Goal: Information Seeking & Learning: Learn about a topic

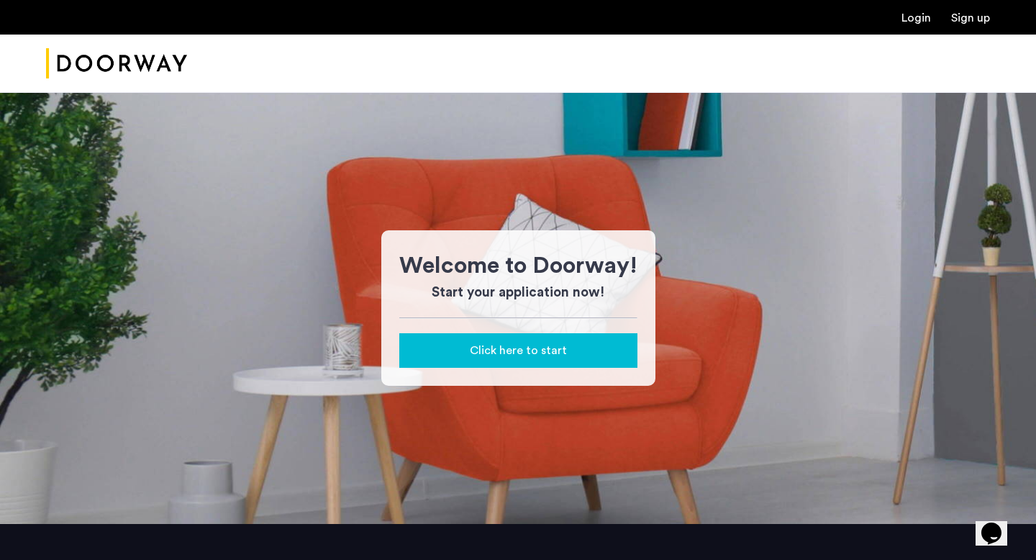
scroll to position [173, 0]
click at [165, 69] on img "Cazamio Logo" at bounding box center [116, 64] width 141 height 54
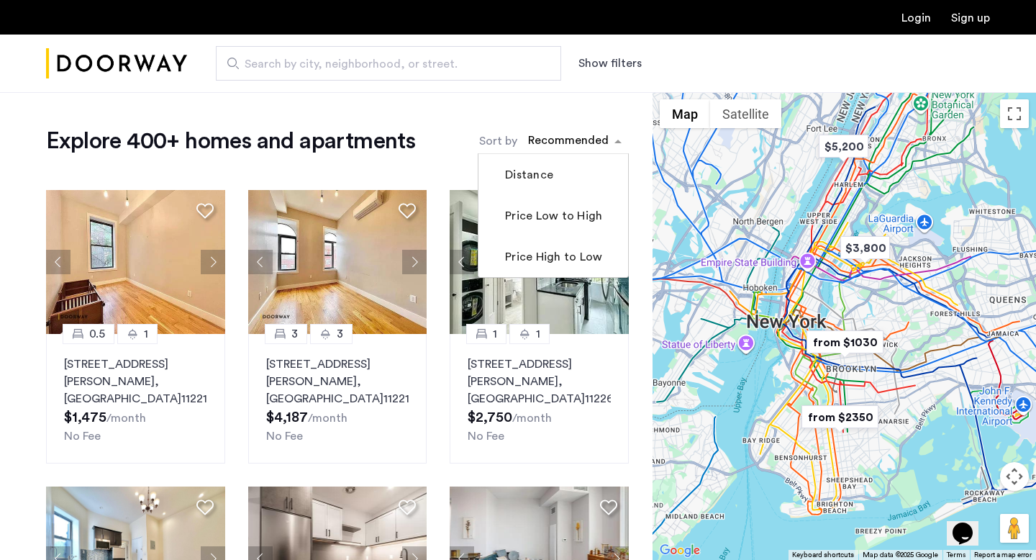
click at [564, 140] on div "sort-apartment" at bounding box center [568, 142] width 85 height 19
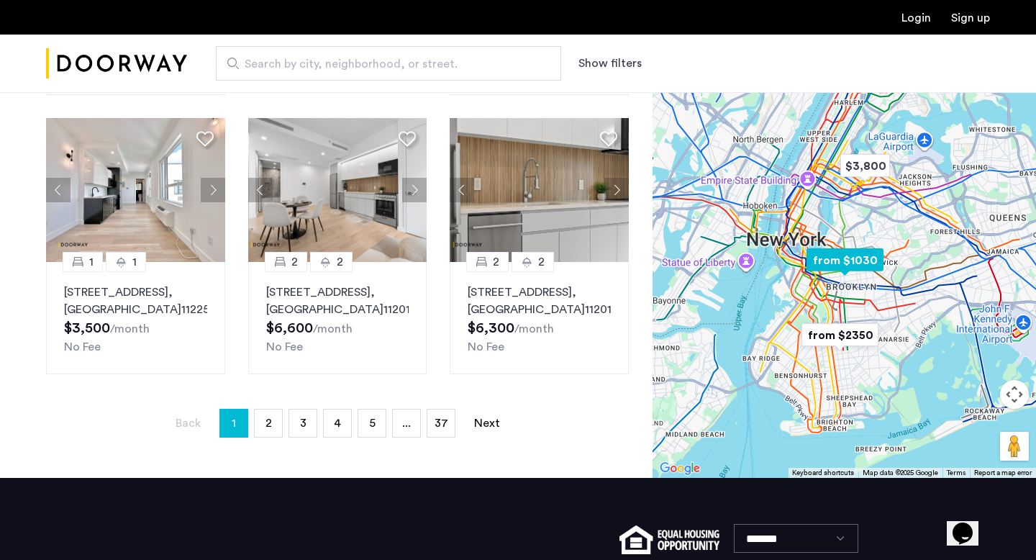
scroll to position [1068, 0]
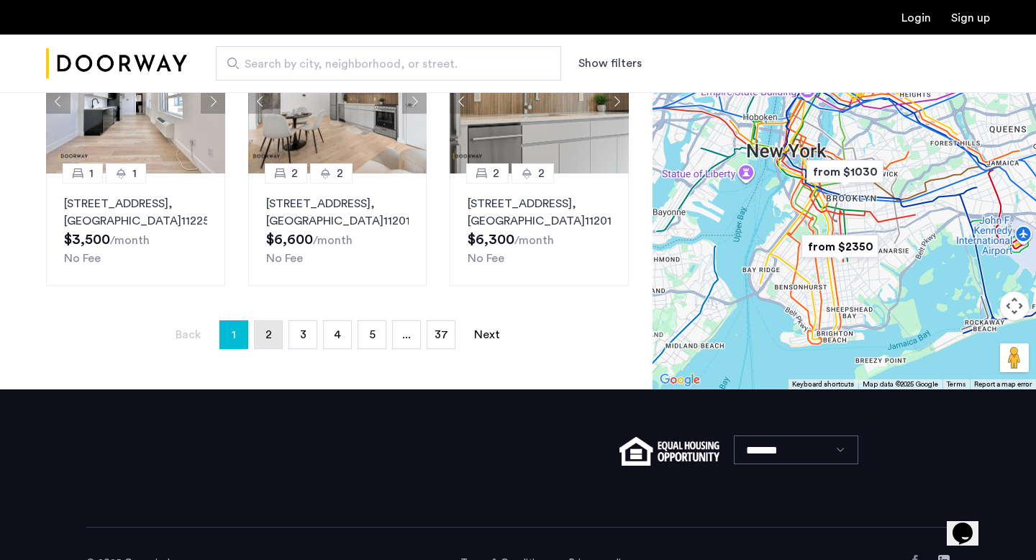
click at [259, 348] on link "page 2" at bounding box center [268, 334] width 27 height 27
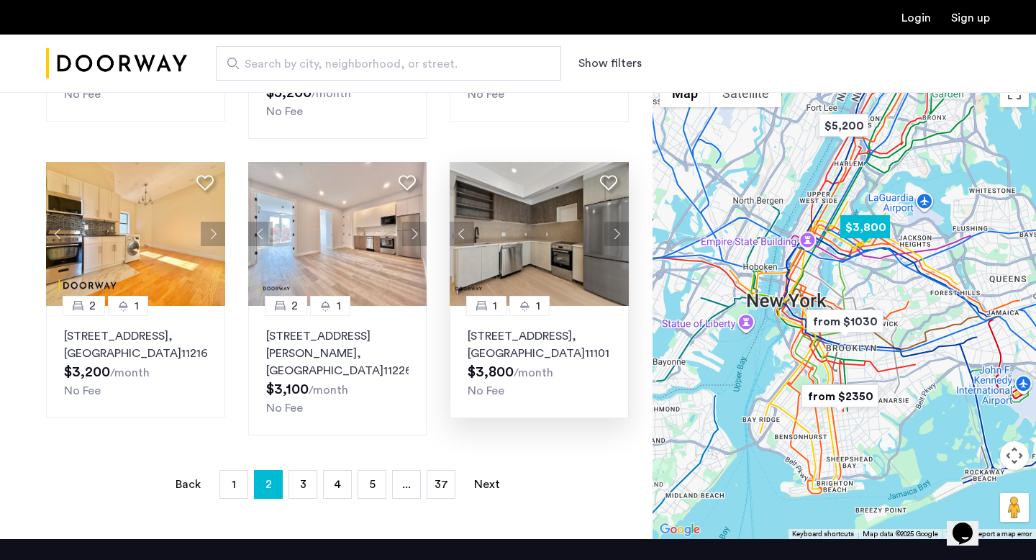
scroll to position [1031, 0]
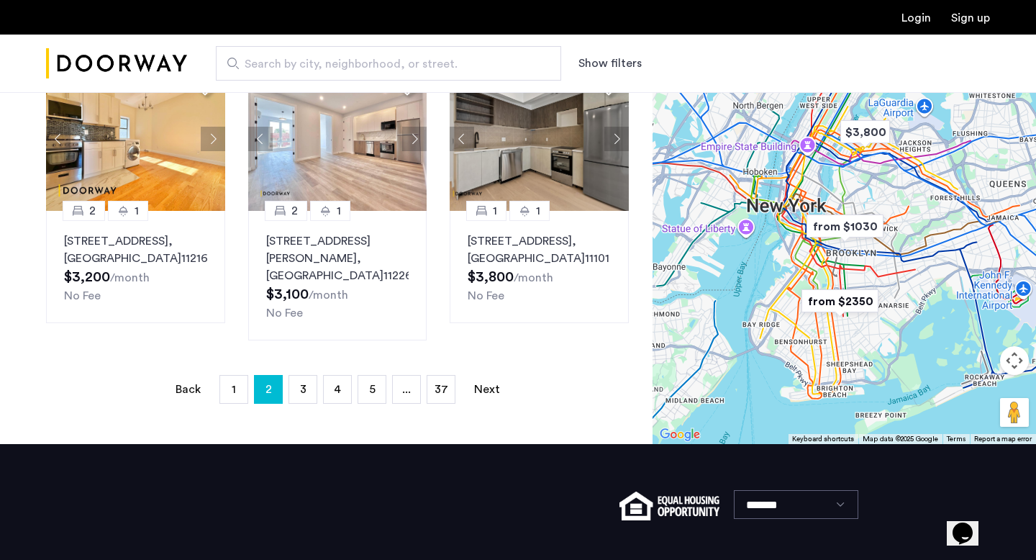
click at [427, 63] on span "Search by city, neighborhood, or street." at bounding box center [383, 63] width 276 height 17
click at [427, 63] on input "Search by city, neighborhood, or street." at bounding box center [388, 63] width 345 height 35
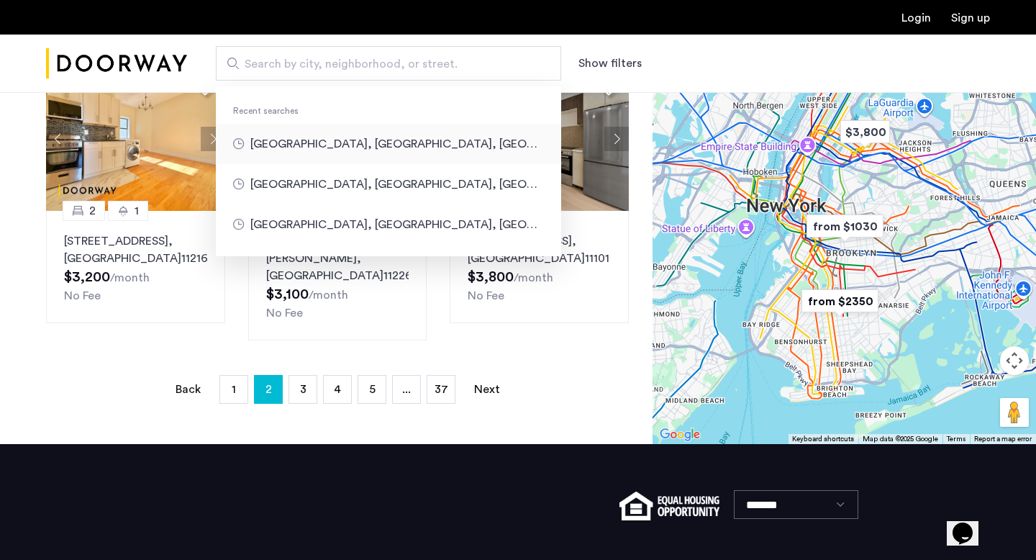
type input "**********"
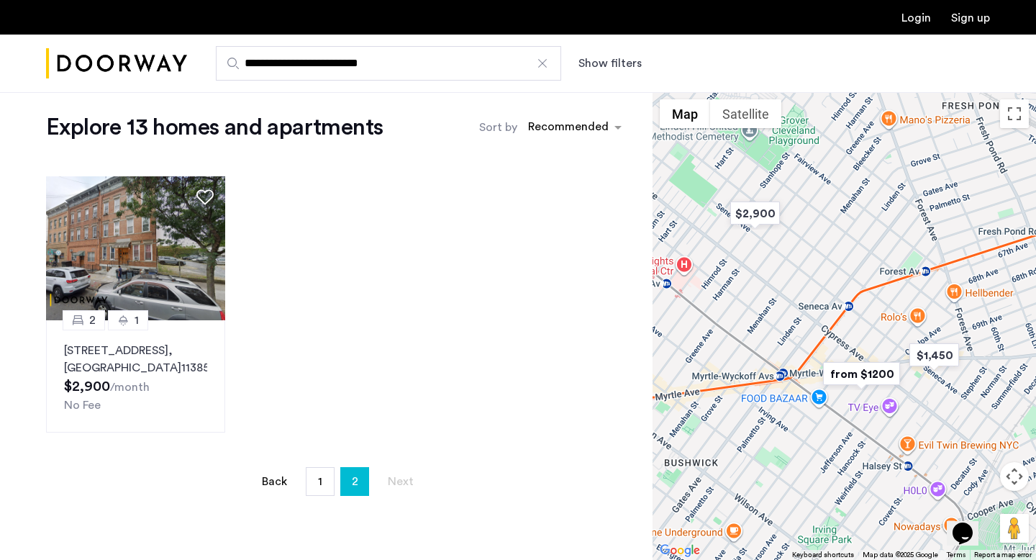
scroll to position [18, 0]
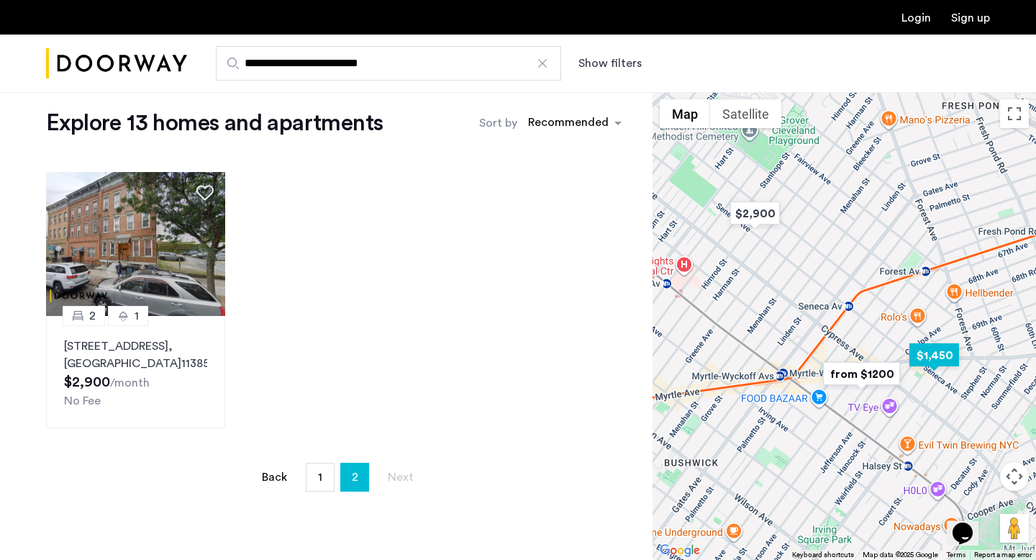
click at [943, 351] on img "$1,450" at bounding box center [934, 355] width 61 height 32
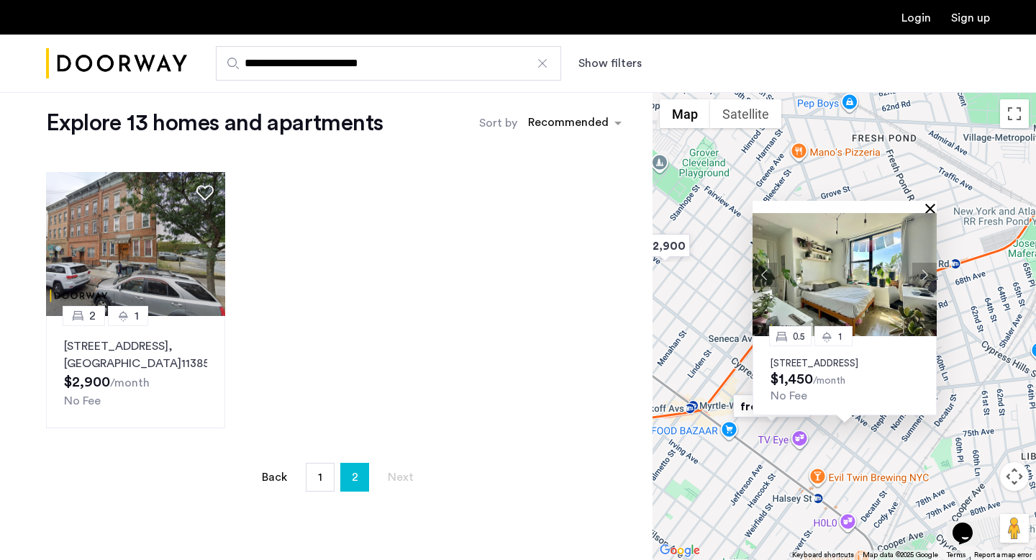
click at [929, 203] on button "Close" at bounding box center [934, 208] width 10 height 10
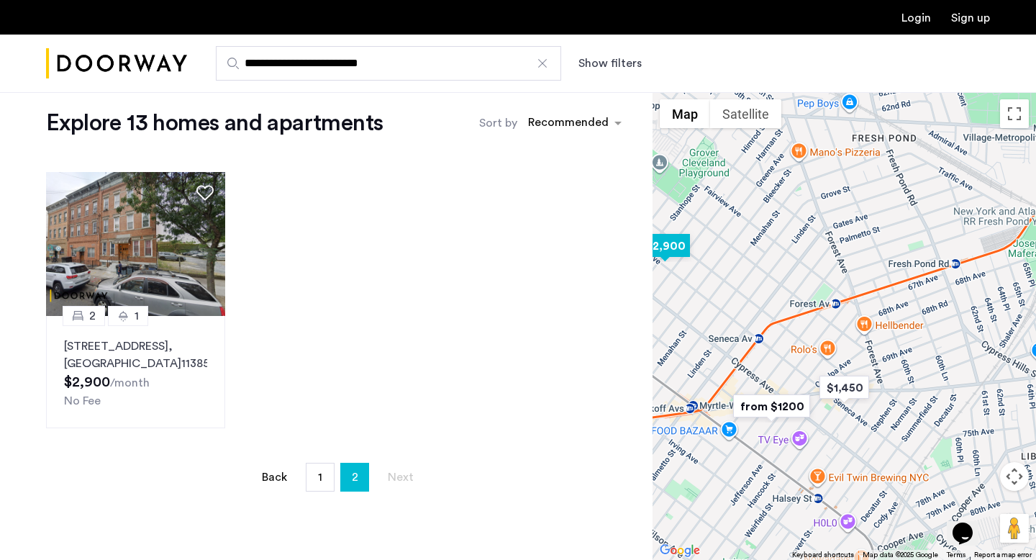
click at [676, 251] on img "$2,900" at bounding box center [665, 246] width 61 height 32
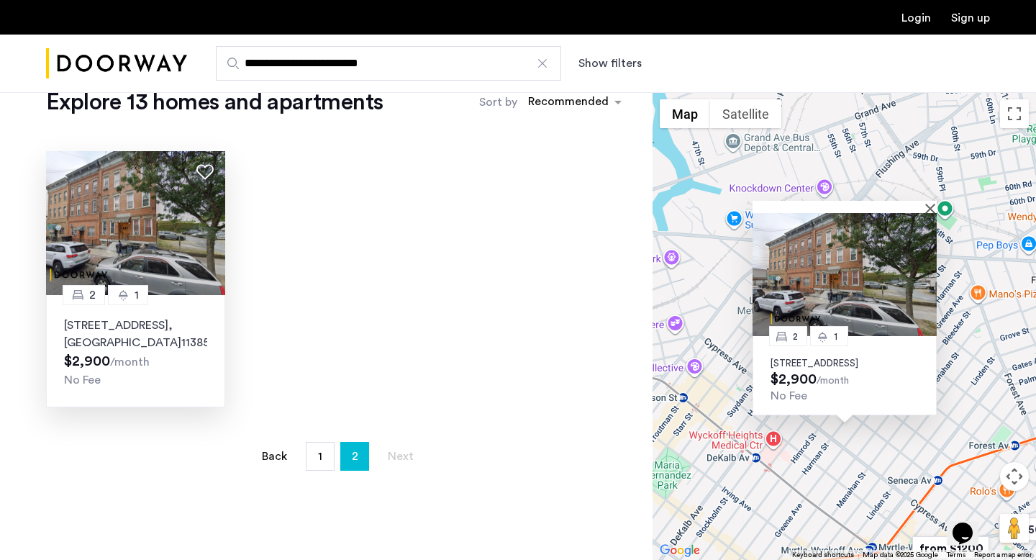
scroll to position [13, 0]
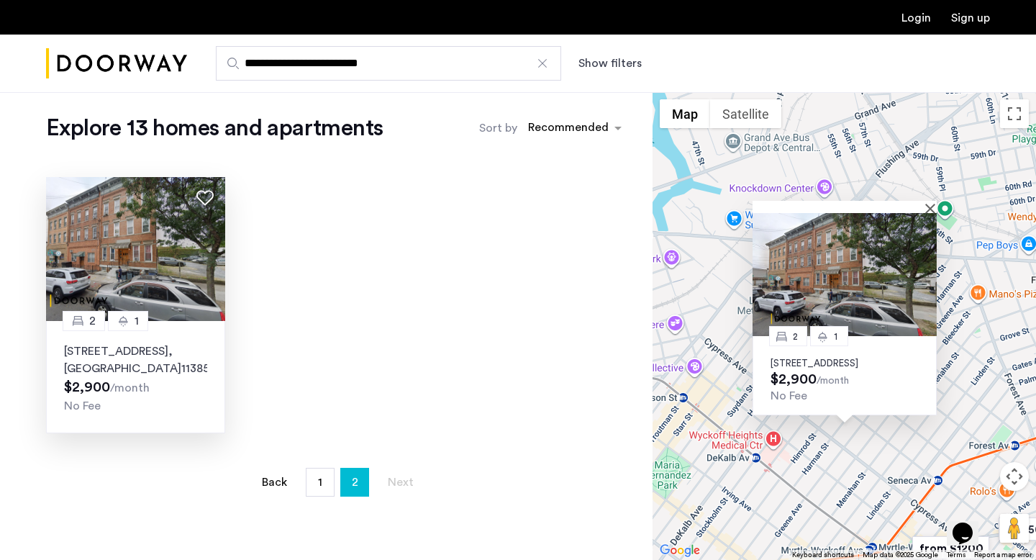
click at [116, 361] on p "4-55 Seneca Avenue, Unit 1L, Queens , NY 11385" at bounding box center [135, 360] width 143 height 35
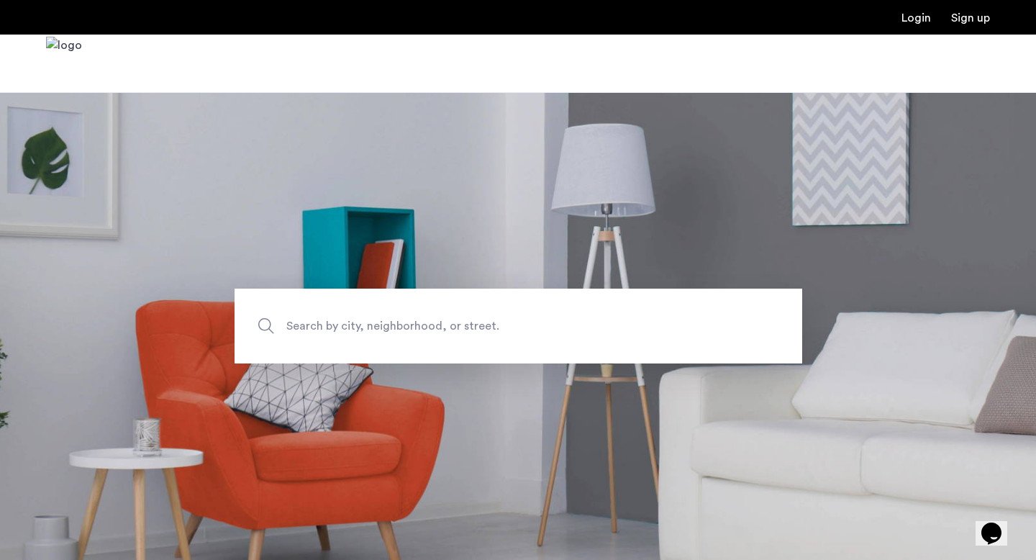
click at [479, 326] on span "Search by city, neighborhood, or street." at bounding box center [484, 326] width 397 height 19
click at [479, 326] on input "Search by city, neighborhood, or street." at bounding box center [519, 326] width 568 height 75
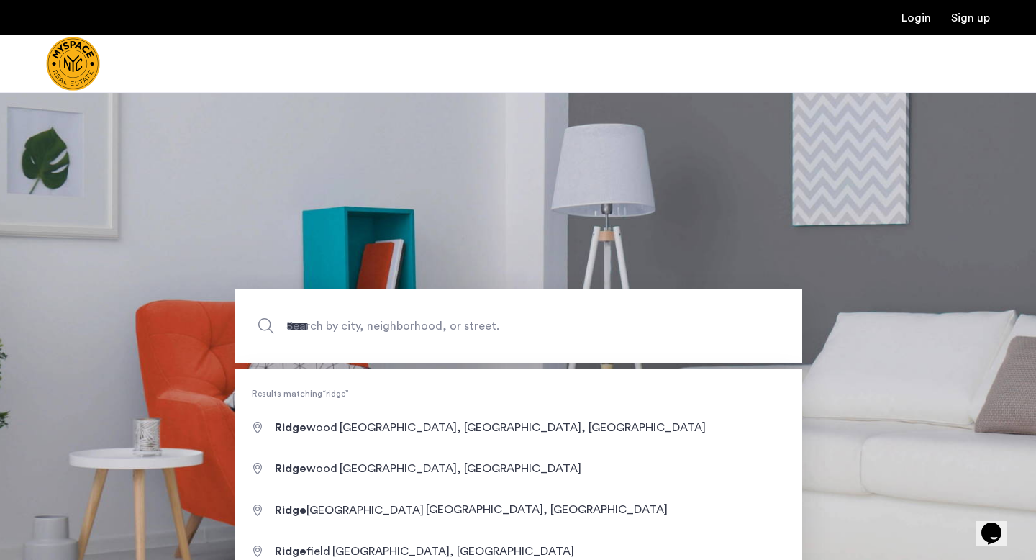
type input "**********"
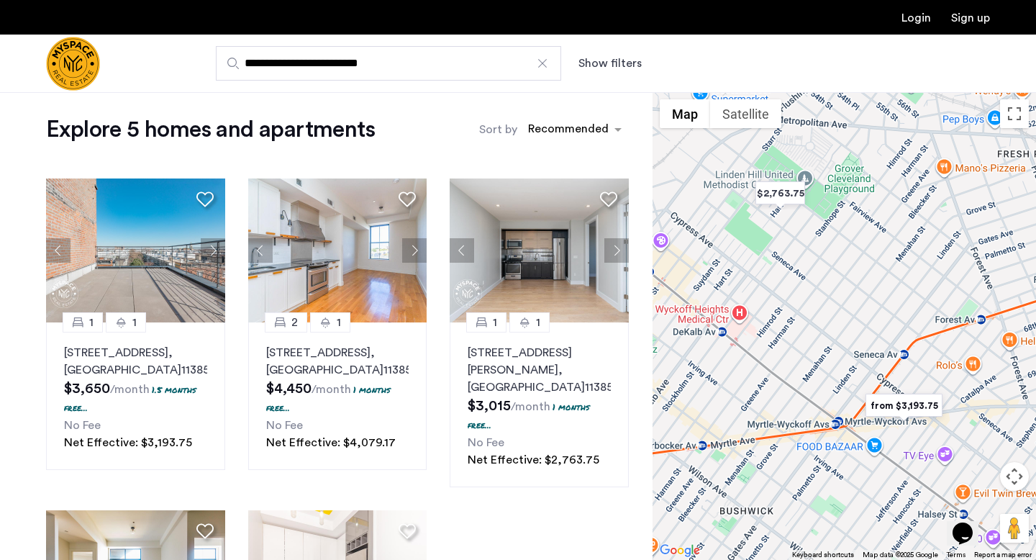
scroll to position [14, 0]
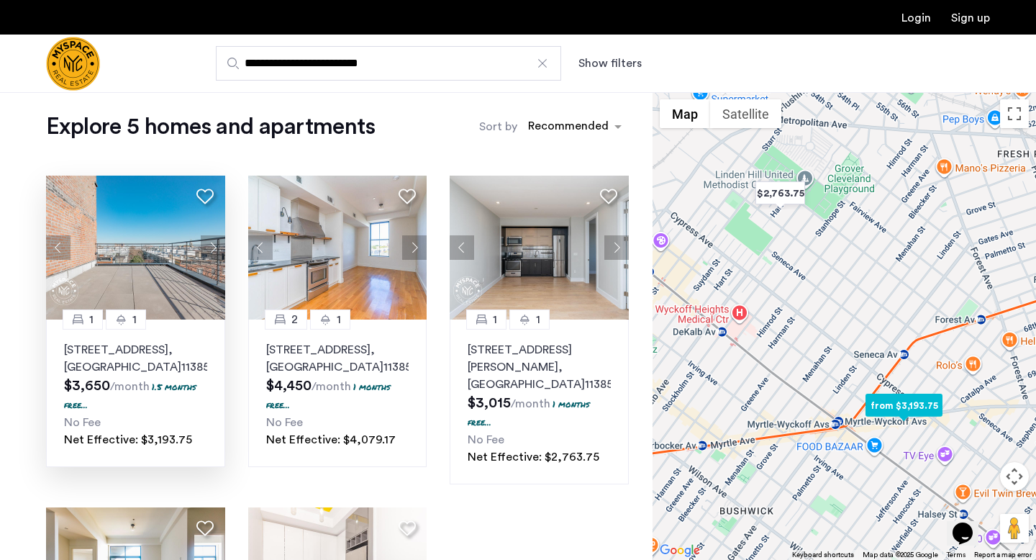
click at [115, 356] on p "55-27 Myrtle Ave, Unit 402, Queens , NY 11385" at bounding box center [135, 358] width 143 height 35
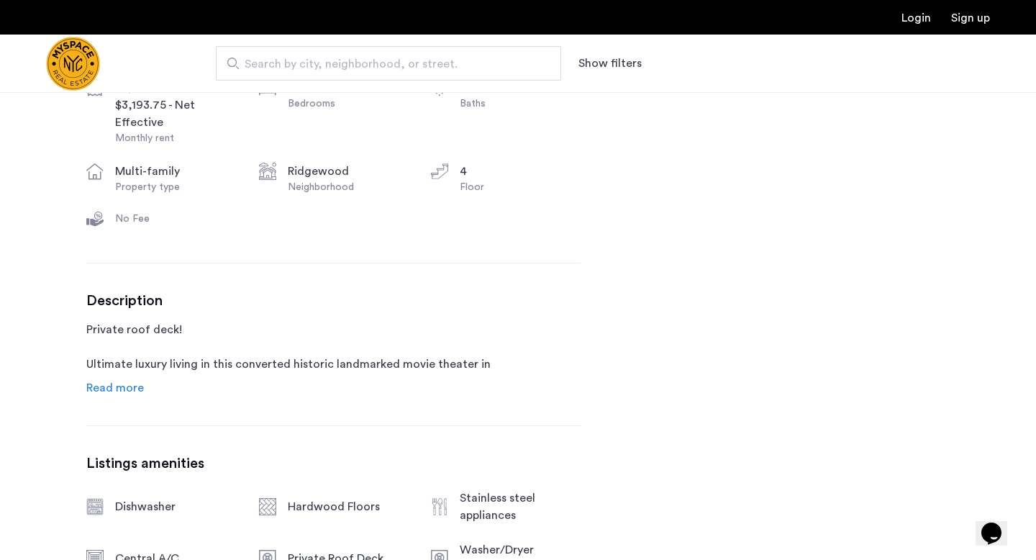
scroll to position [212, 0]
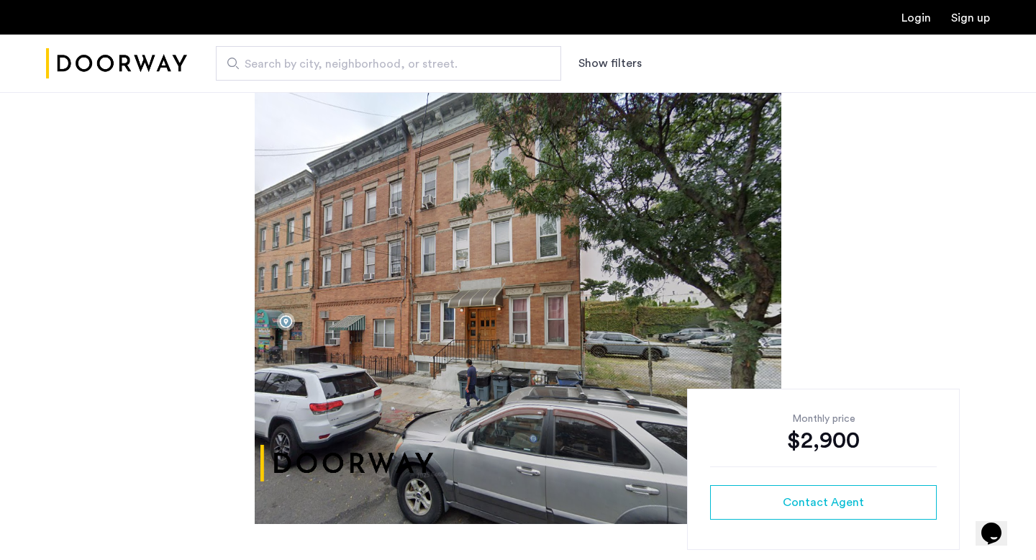
drag, startPoint x: 537, startPoint y: 220, endPoint x: 518, endPoint y: 220, distance: 18.7
click at [518, 220] on img at bounding box center [518, 308] width 527 height 432
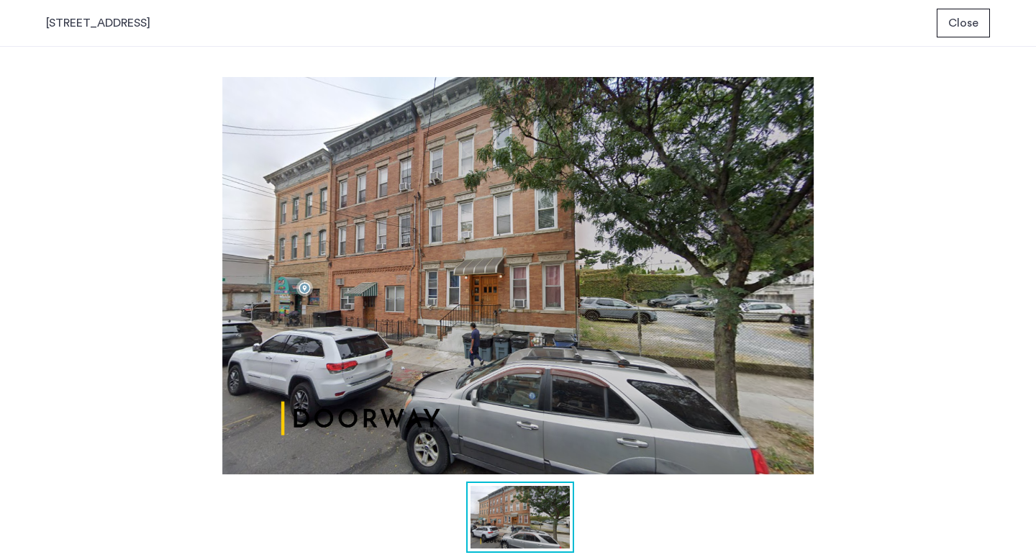
click at [957, 27] on span "Close" at bounding box center [964, 22] width 30 height 17
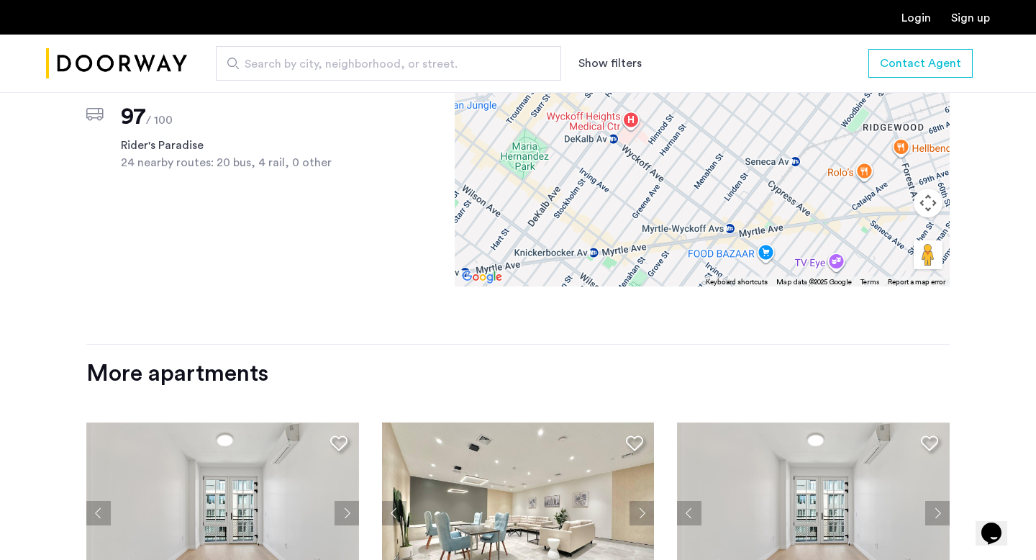
scroll to position [1793, 0]
